Goal: Find specific page/section: Find specific page/section

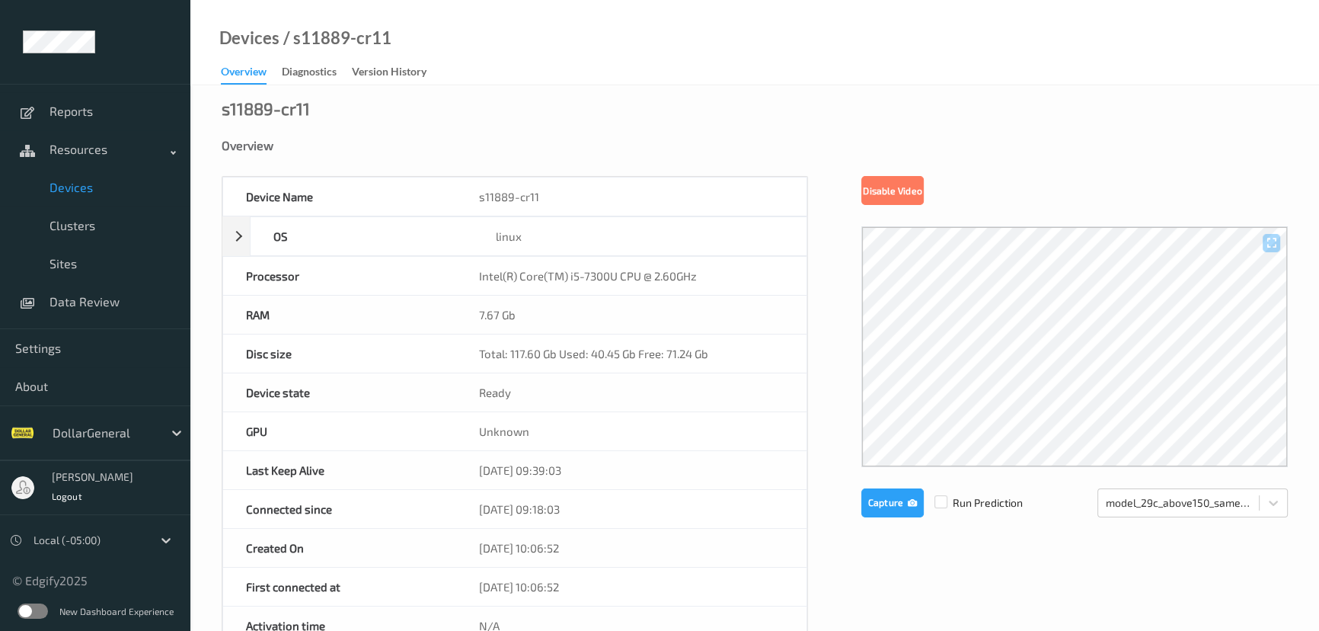
click at [82, 187] on span "Devices" at bounding box center [113, 187] width 126 height 15
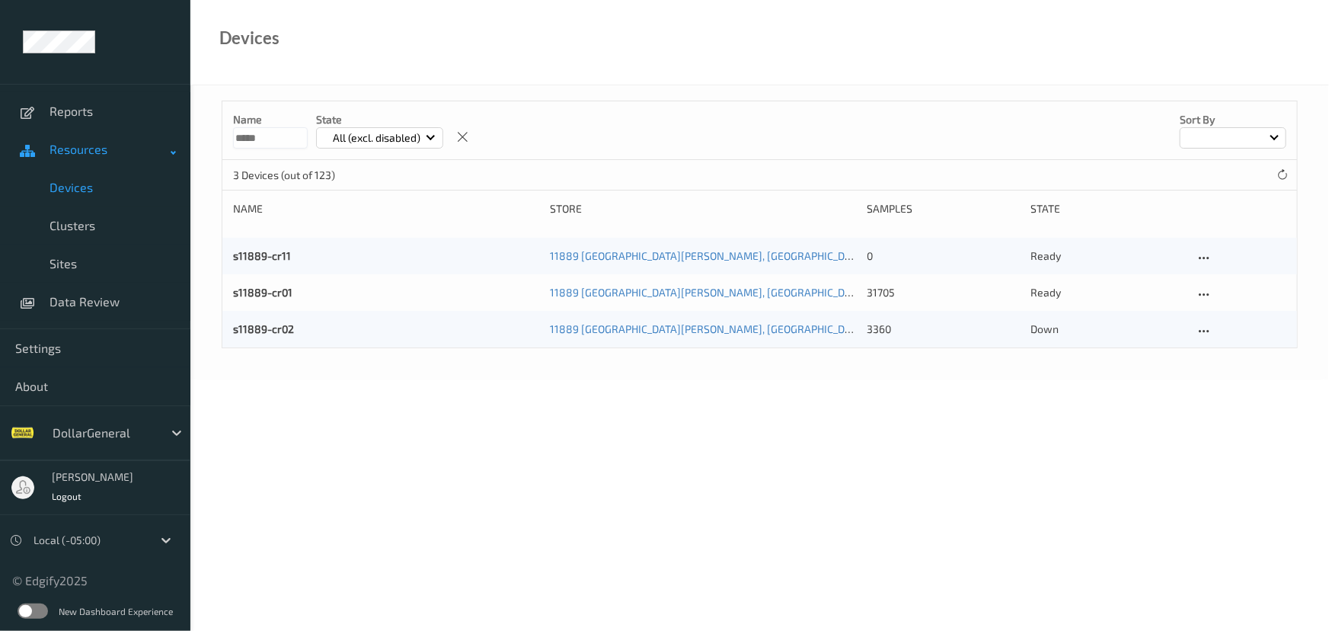
drag, startPoint x: 295, startPoint y: 136, endPoint x: 89, endPoint y: 132, distance: 205.7
click at [98, 133] on div "Reports Resources Devices Clusters Sites Data Review Settings About DollarGener…" at bounding box center [664, 147] width 1329 height 294
type input "****"
click at [263, 287] on link "s07414-cr02" at bounding box center [264, 292] width 62 height 13
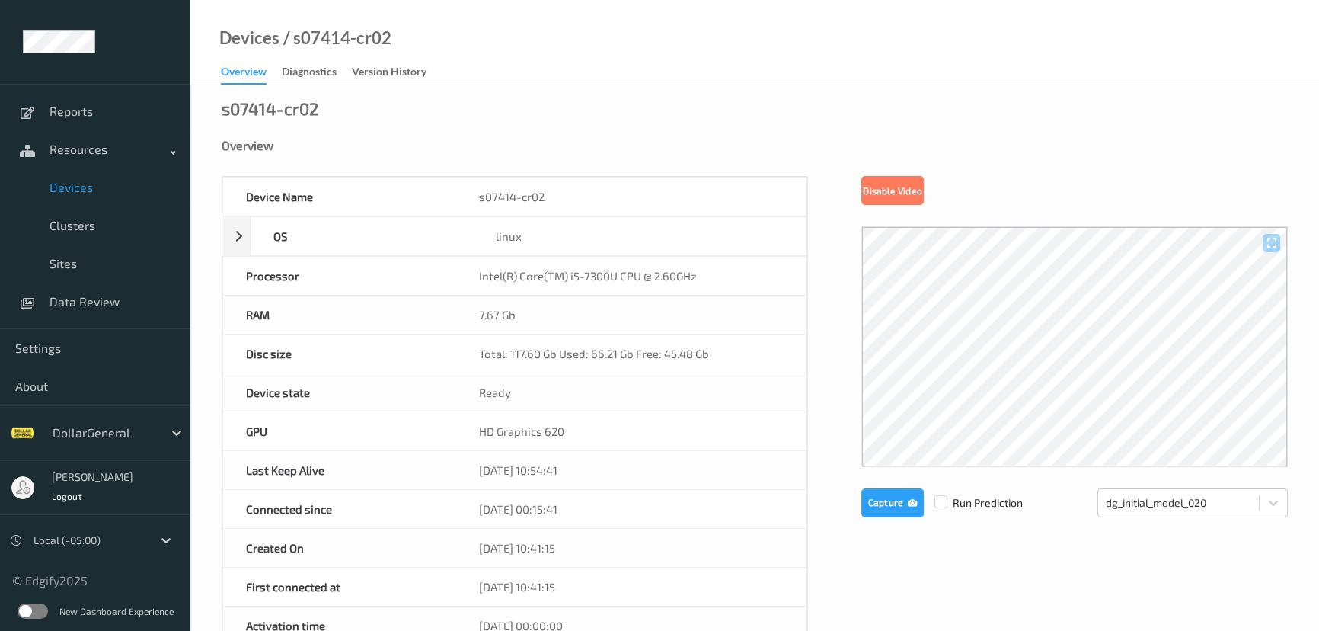
drag, startPoint x: 76, startPoint y: 183, endPoint x: 95, endPoint y: 185, distance: 19.2
click at [76, 183] on span "Devices" at bounding box center [113, 187] width 126 height 15
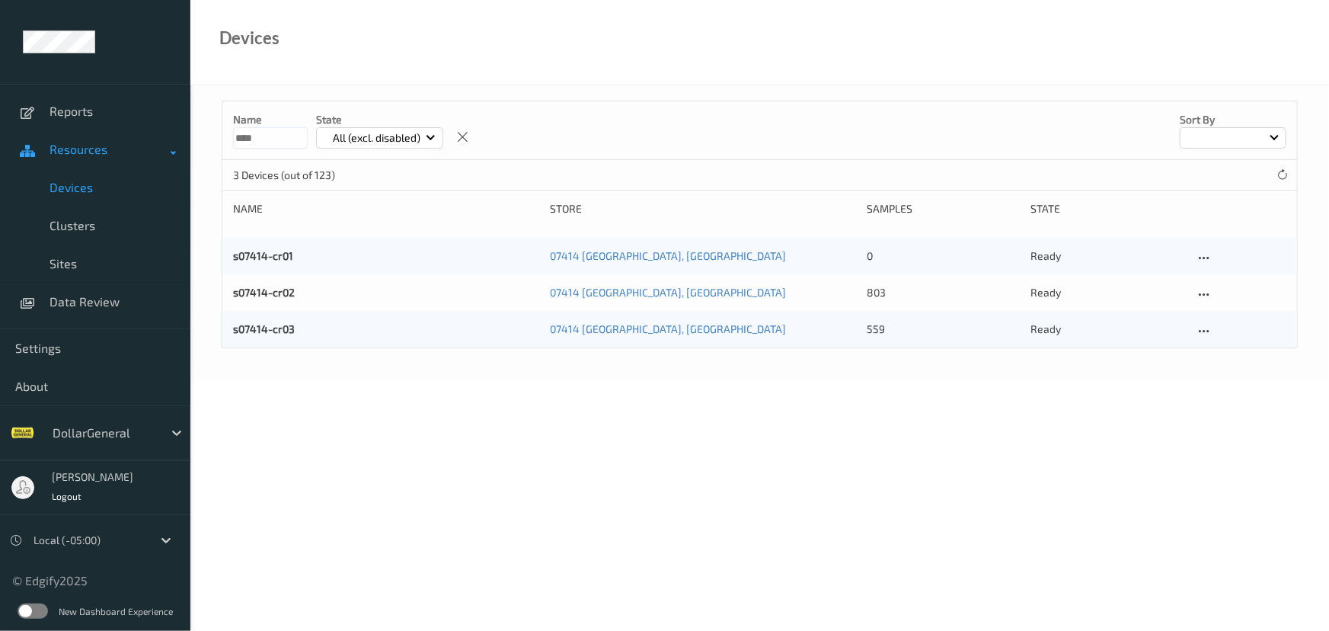
drag, startPoint x: 233, startPoint y: 137, endPoint x: 117, endPoint y: 159, distance: 118.6
click at [67, 136] on div "Reports Resources Devices Clusters Sites Data Review Settings About DollarGener…" at bounding box center [664, 147] width 1329 height 294
type input "*****"
drag, startPoint x: 263, startPoint y: 326, endPoint x: 290, endPoint y: 327, distance: 27.4
click at [263, 326] on link "s24190-cr01" at bounding box center [263, 328] width 60 height 13
